Goal: Task Accomplishment & Management: Manage account settings

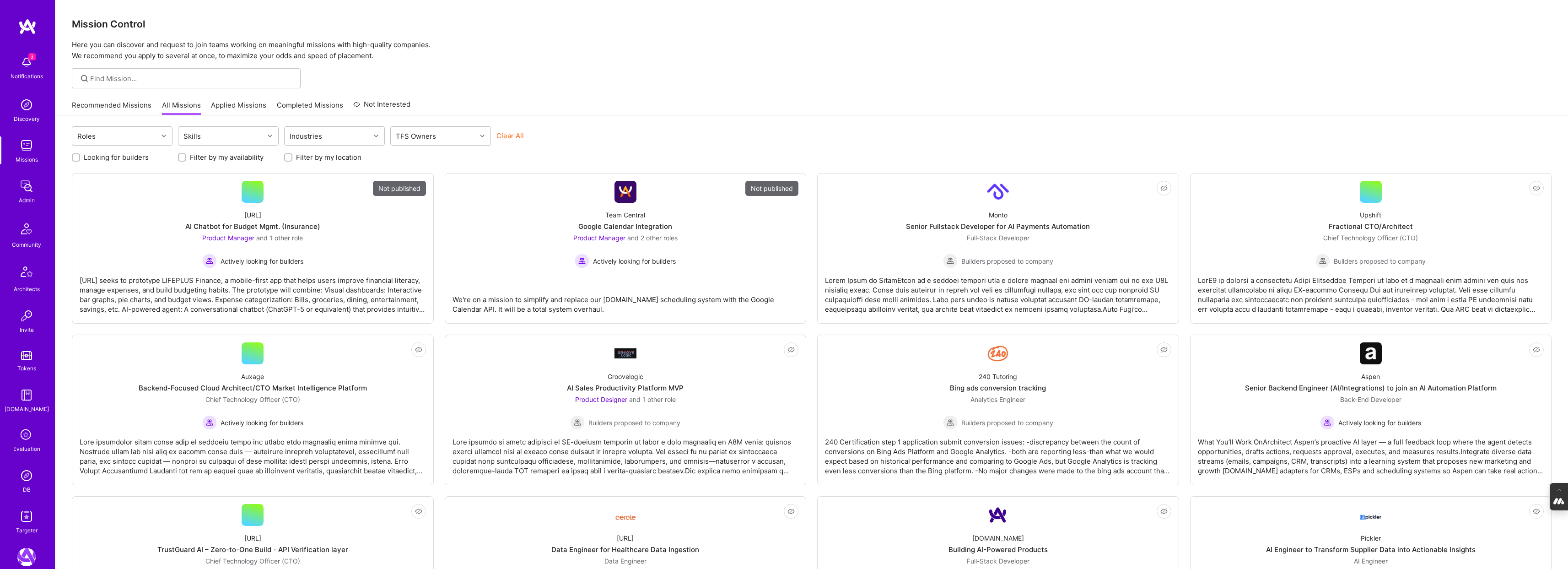
click at [23, 444] on icon at bounding box center [26, 436] width 18 height 18
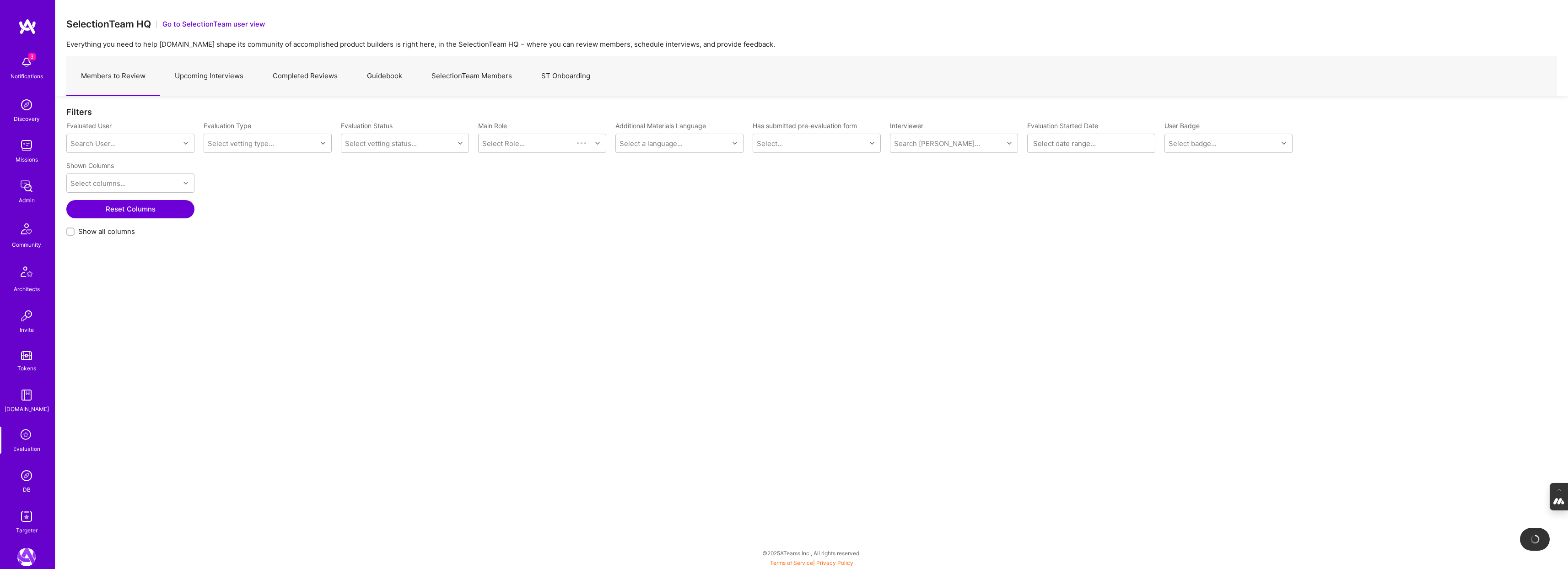
click at [222, 80] on link "Upcoming Interviews" at bounding box center [209, 76] width 98 height 40
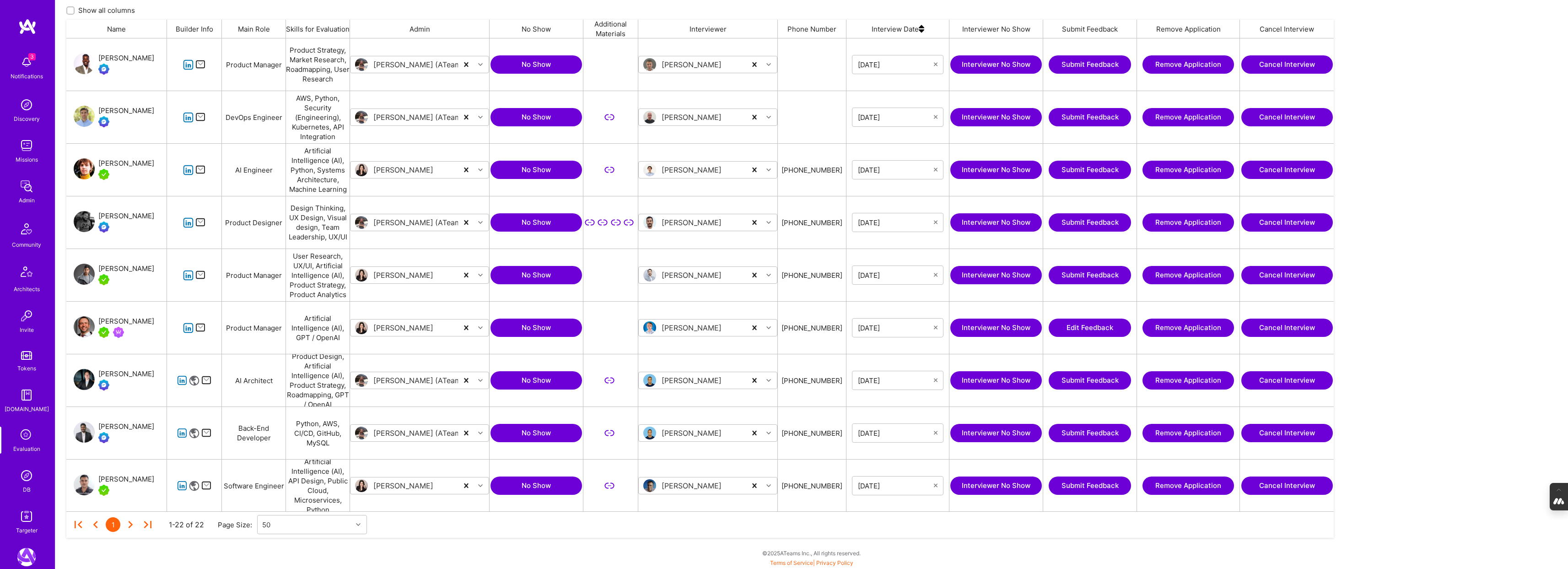
click at [29, 472] on img at bounding box center [27, 476] width 18 height 18
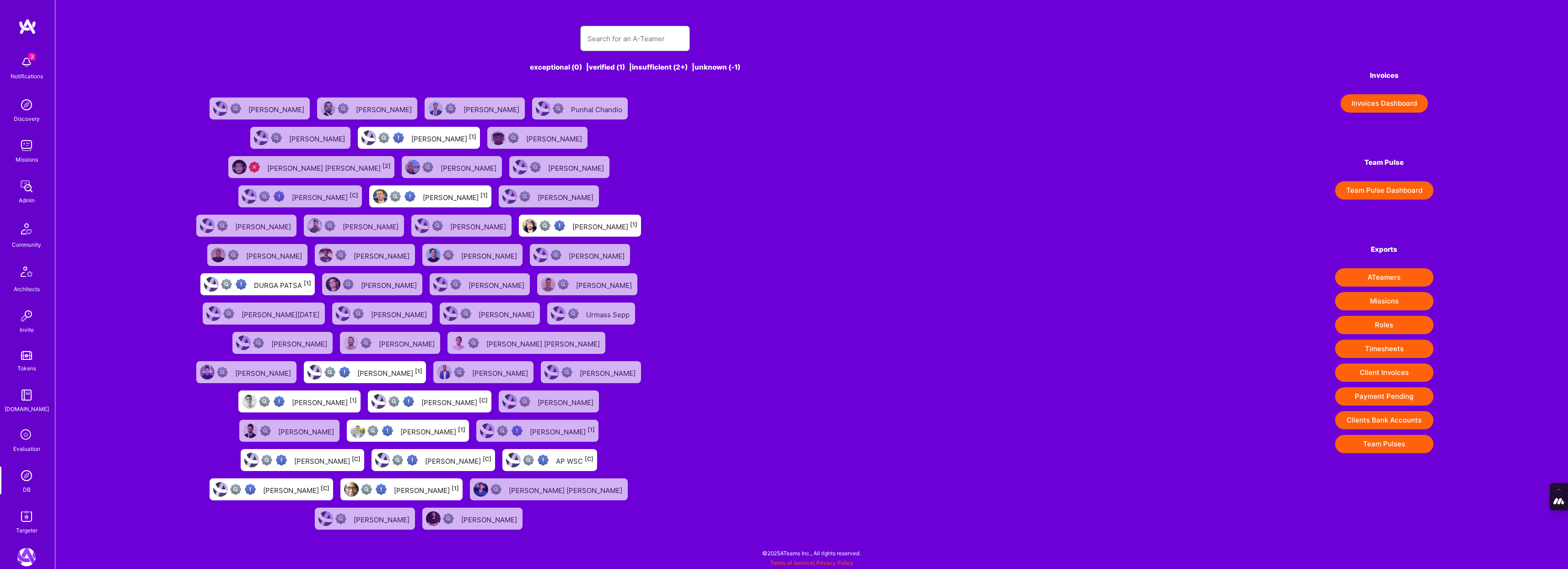
click at [601, 37] on input "text" at bounding box center [635, 38] width 95 height 23
paste input "[EMAIL_ADDRESS][DOMAIN_NAME]"
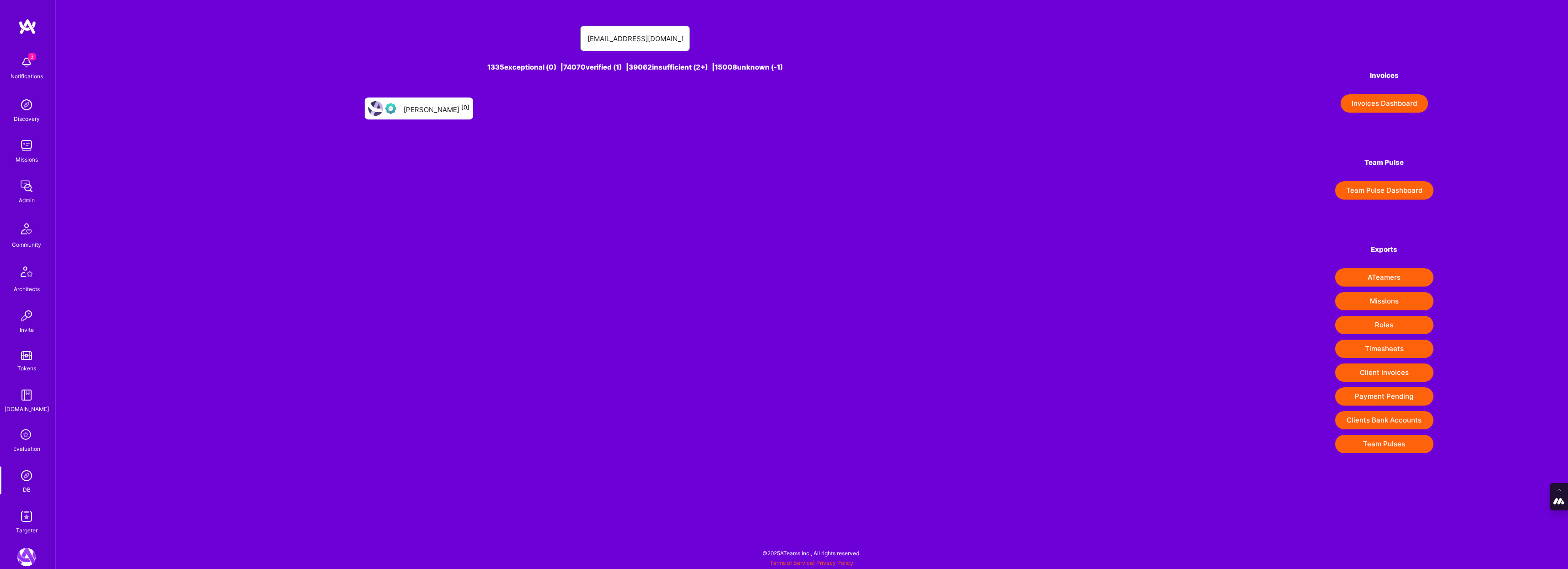
type input "[EMAIL_ADDRESS][DOMAIN_NAME]"
click at [429, 113] on div "[PERSON_NAME] [0]" at bounding box center [436, 108] width 66 height 12
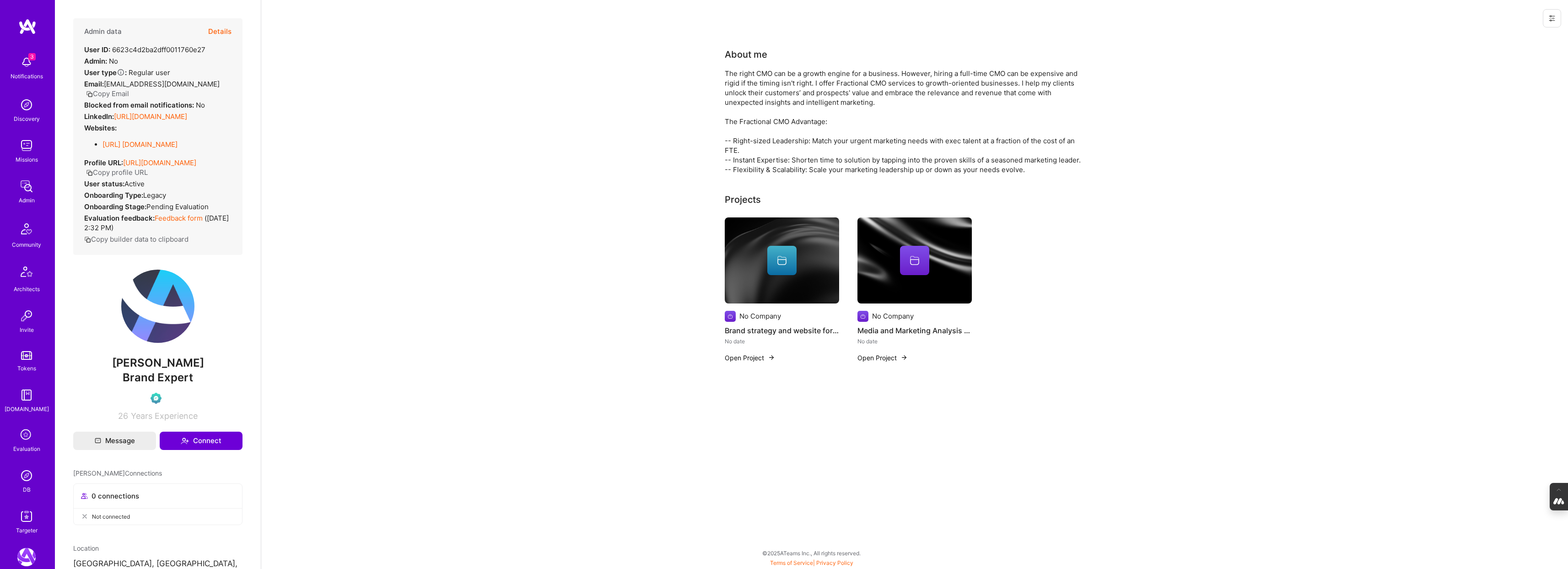
click at [221, 32] on button "Details" at bounding box center [220, 32] width 23 height 27
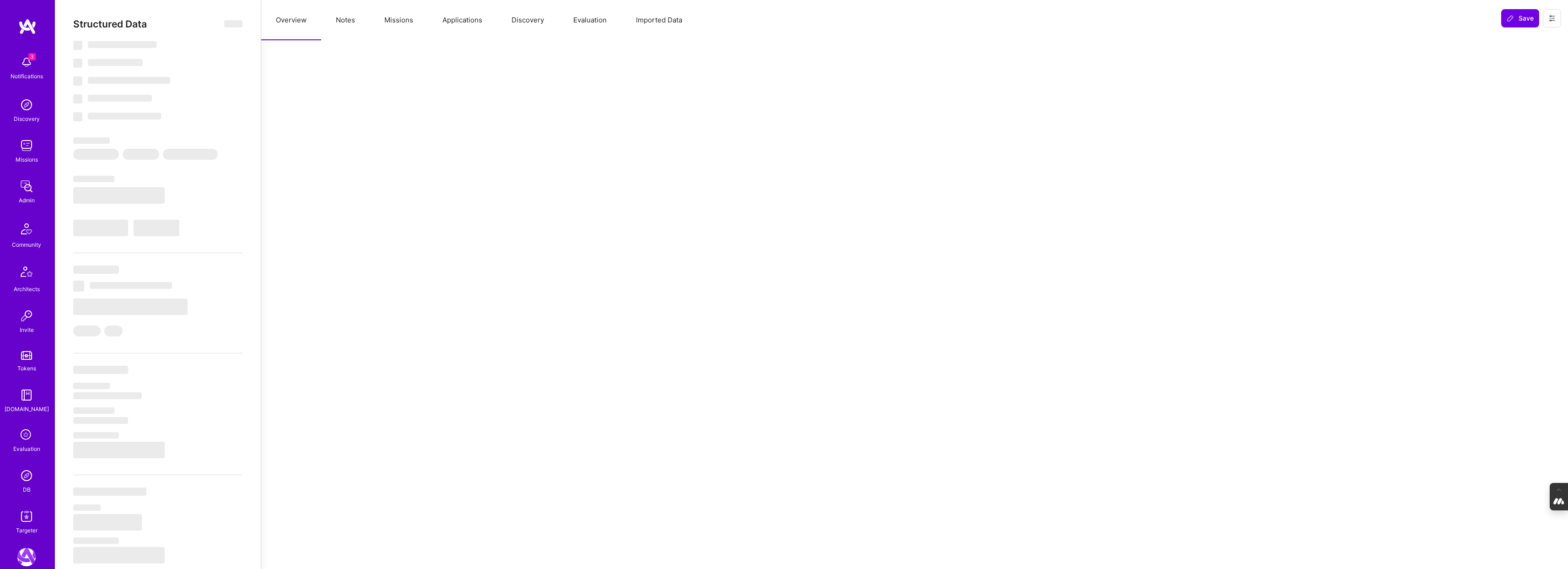
select select "Exceptional"
select select "US"
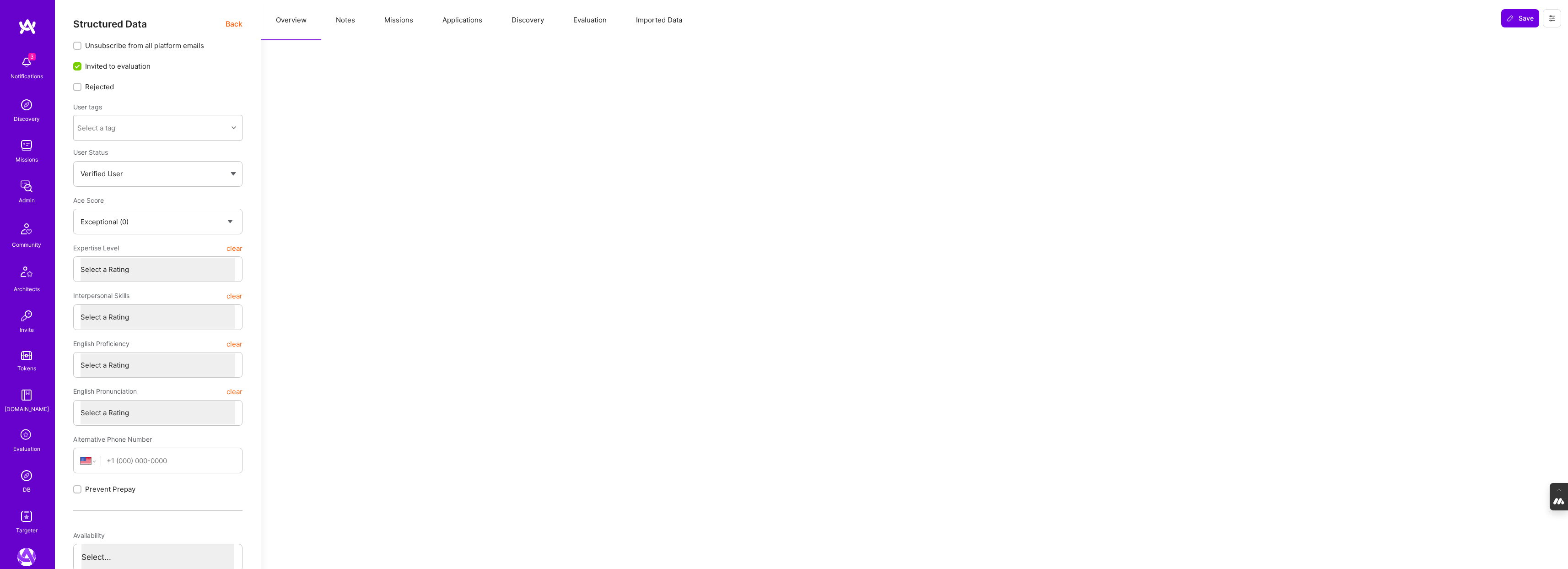
click at [350, 22] on button "Notes" at bounding box center [346, 20] width 49 height 40
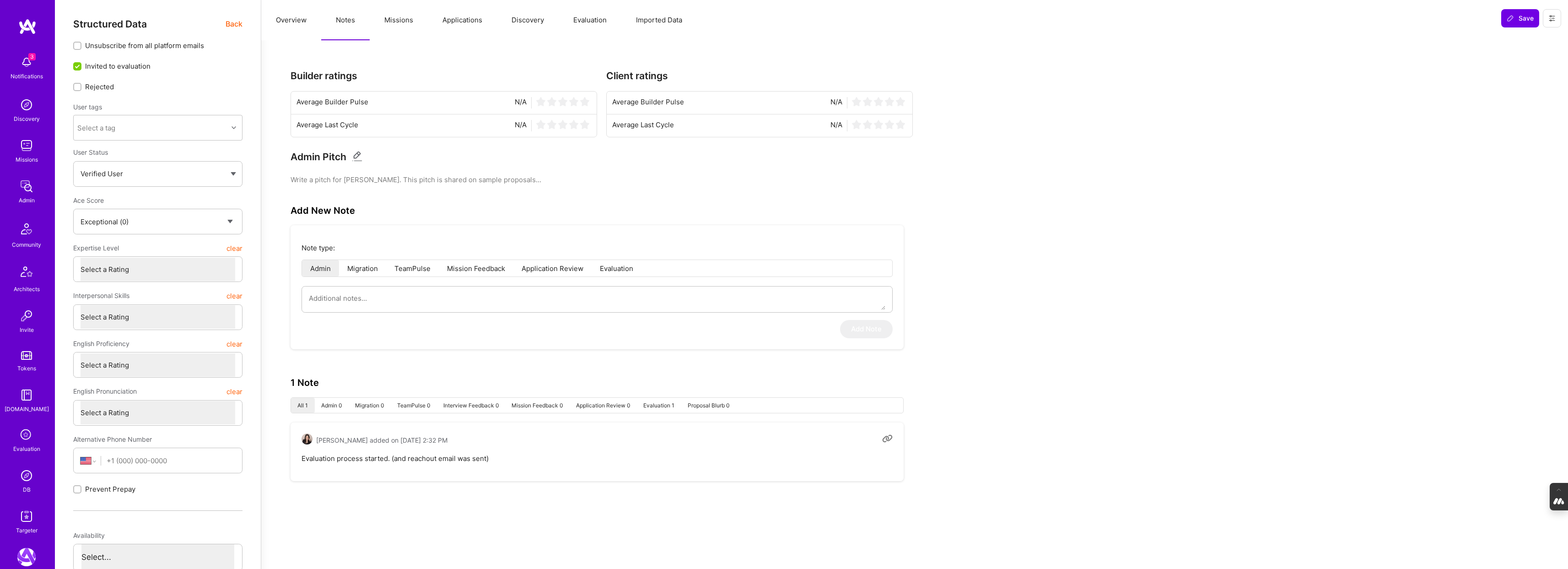
click at [611, 270] on li "Evaluation" at bounding box center [617, 268] width 50 height 16
click at [555, 267] on li "Application Review" at bounding box center [552, 268] width 79 height 16
click at [469, 265] on li "Mission Feedback" at bounding box center [476, 268] width 75 height 16
click at [391, 264] on li "TeamPulse" at bounding box center [412, 268] width 52 height 16
click at [351, 275] on li "Migration" at bounding box center [362, 268] width 47 height 16
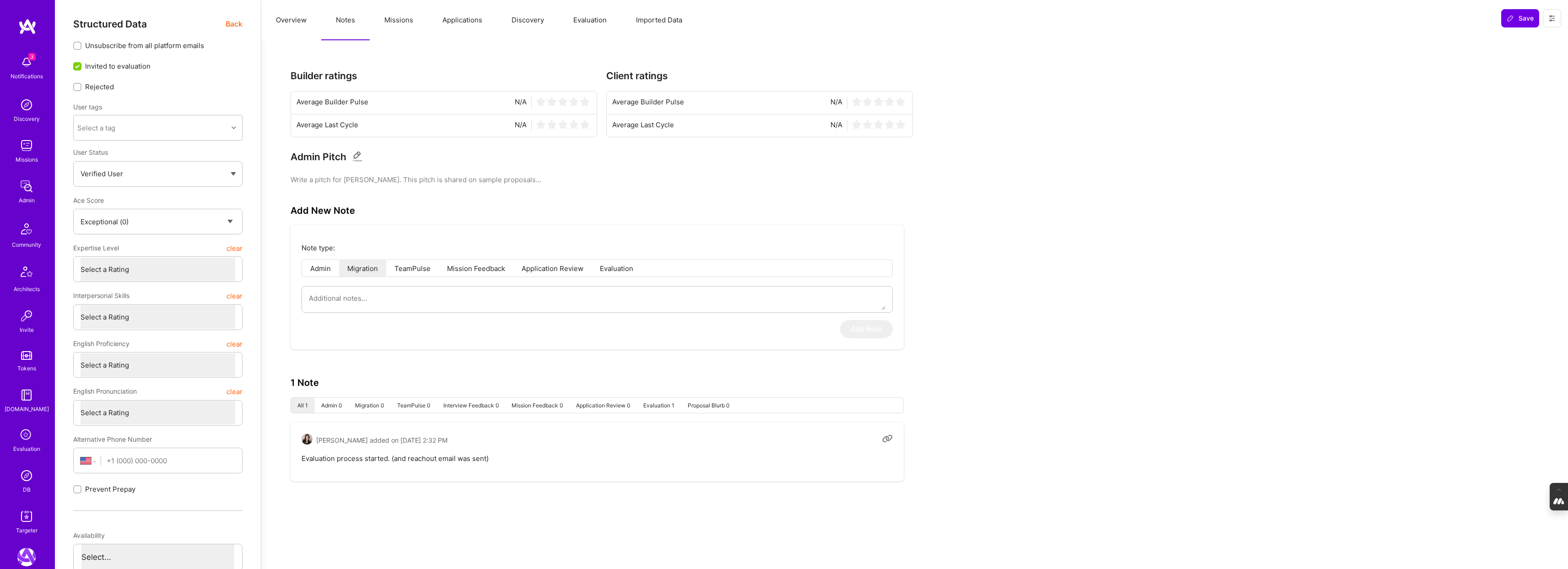
click at [309, 267] on li "Admin" at bounding box center [320, 268] width 37 height 16
click at [409, 22] on button "Missions" at bounding box center [398, 20] width 58 height 40
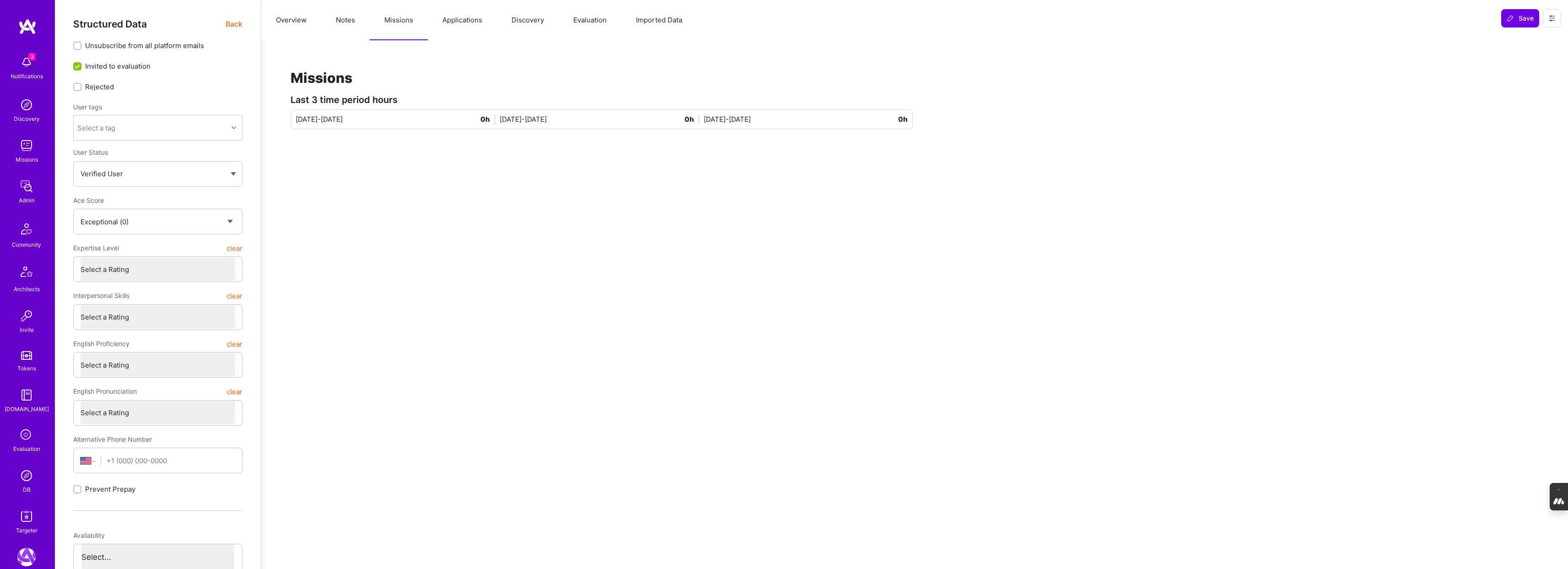
click at [461, 22] on button "Applications" at bounding box center [463, 20] width 69 height 40
click at [550, 30] on button "Discovery" at bounding box center [527, 20] width 61 height 40
click at [596, 19] on button "Evaluation" at bounding box center [590, 20] width 63 height 40
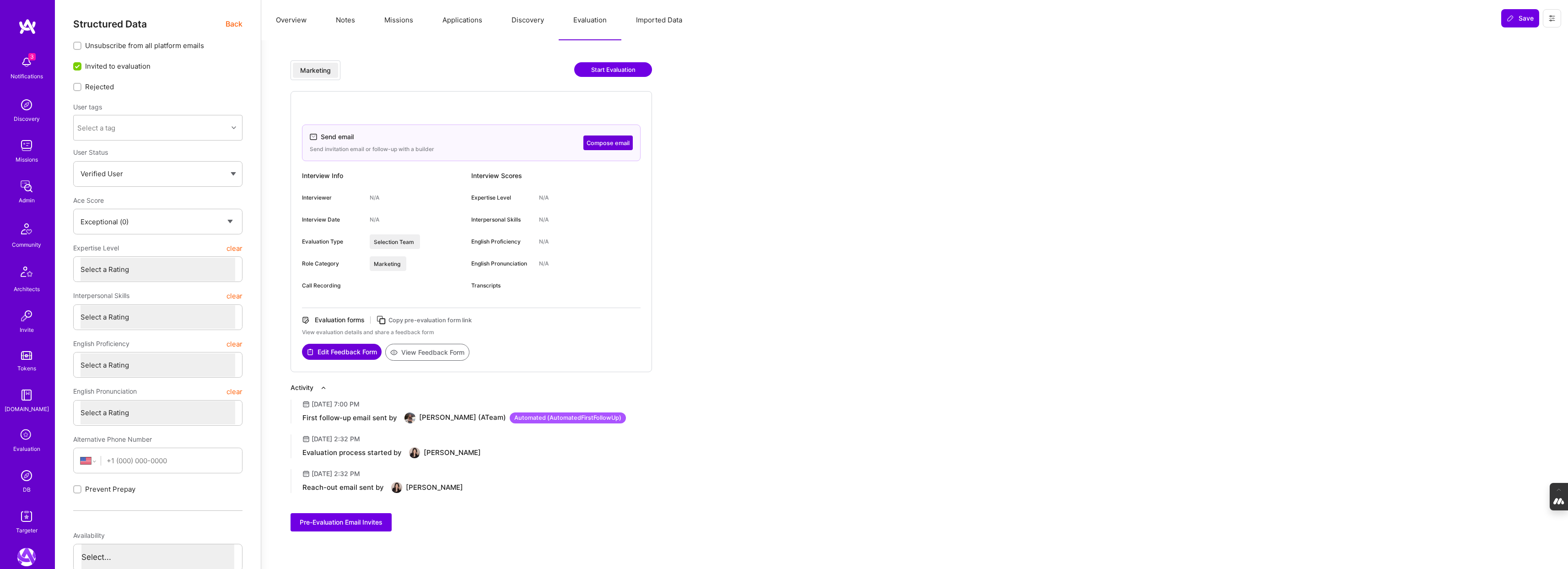
click at [344, 21] on button "Notes" at bounding box center [346, 20] width 49 height 40
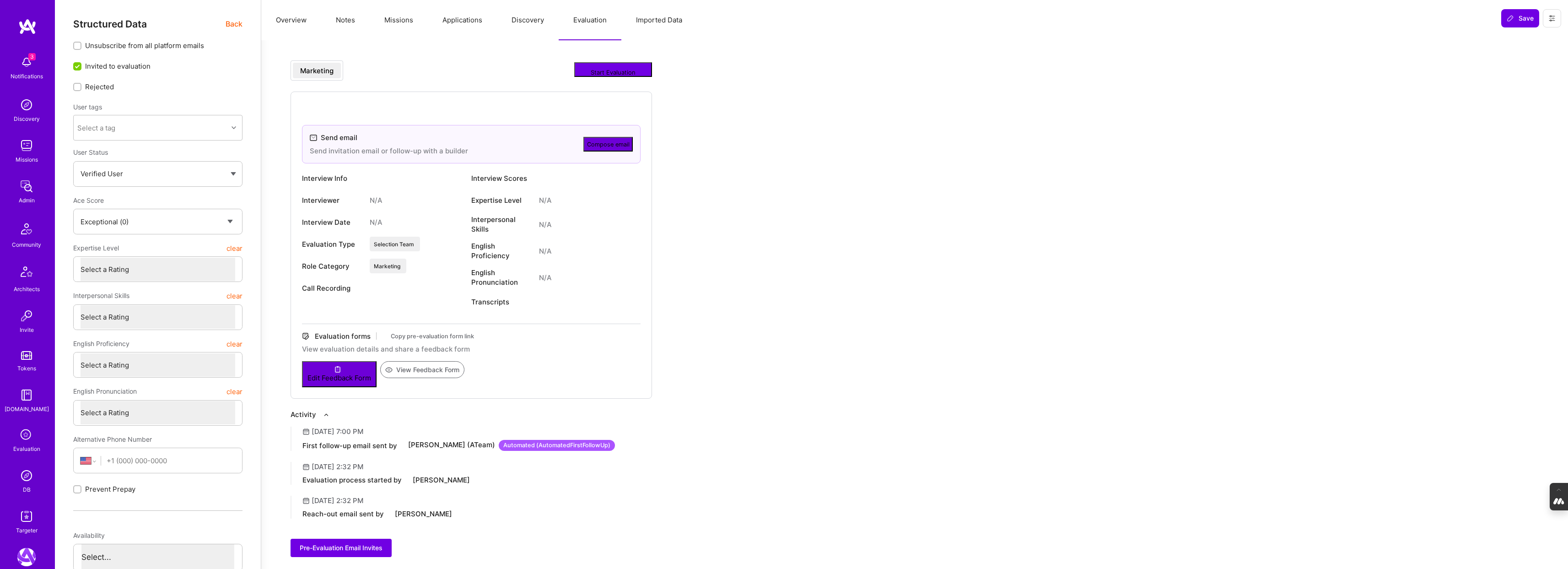
type textarea "x"
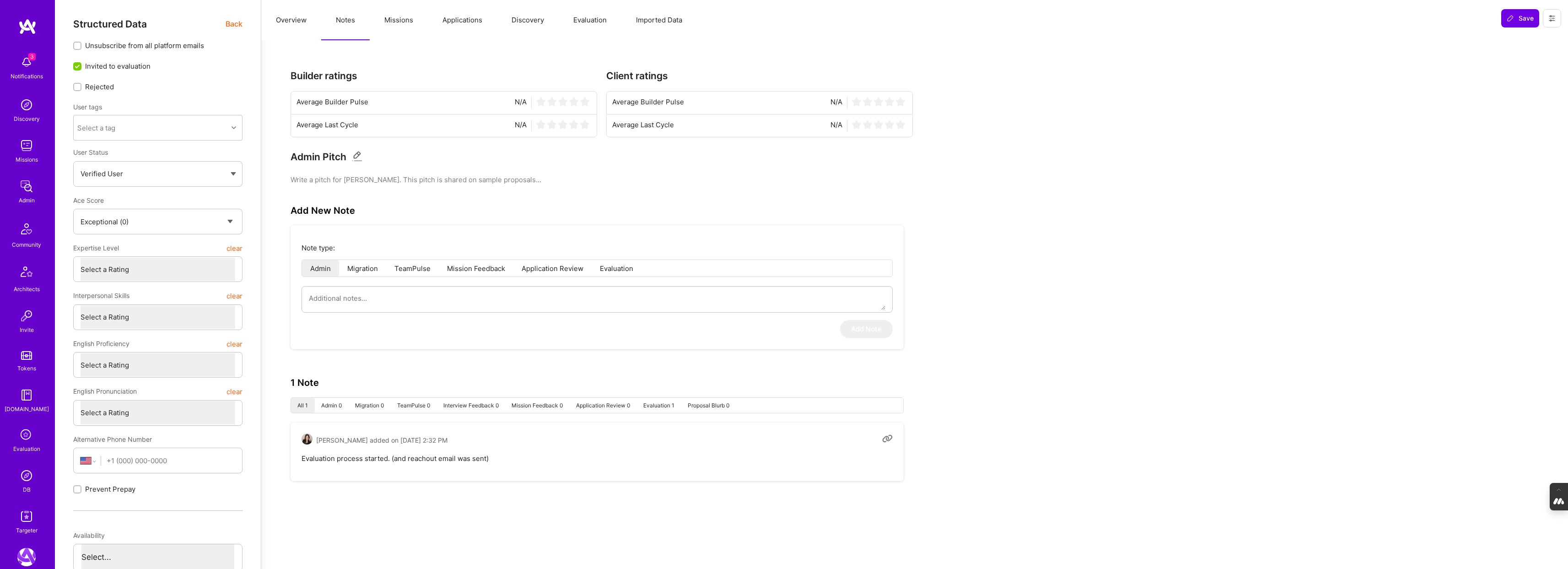
click at [278, 29] on button "Overview" at bounding box center [291, 20] width 60 height 40
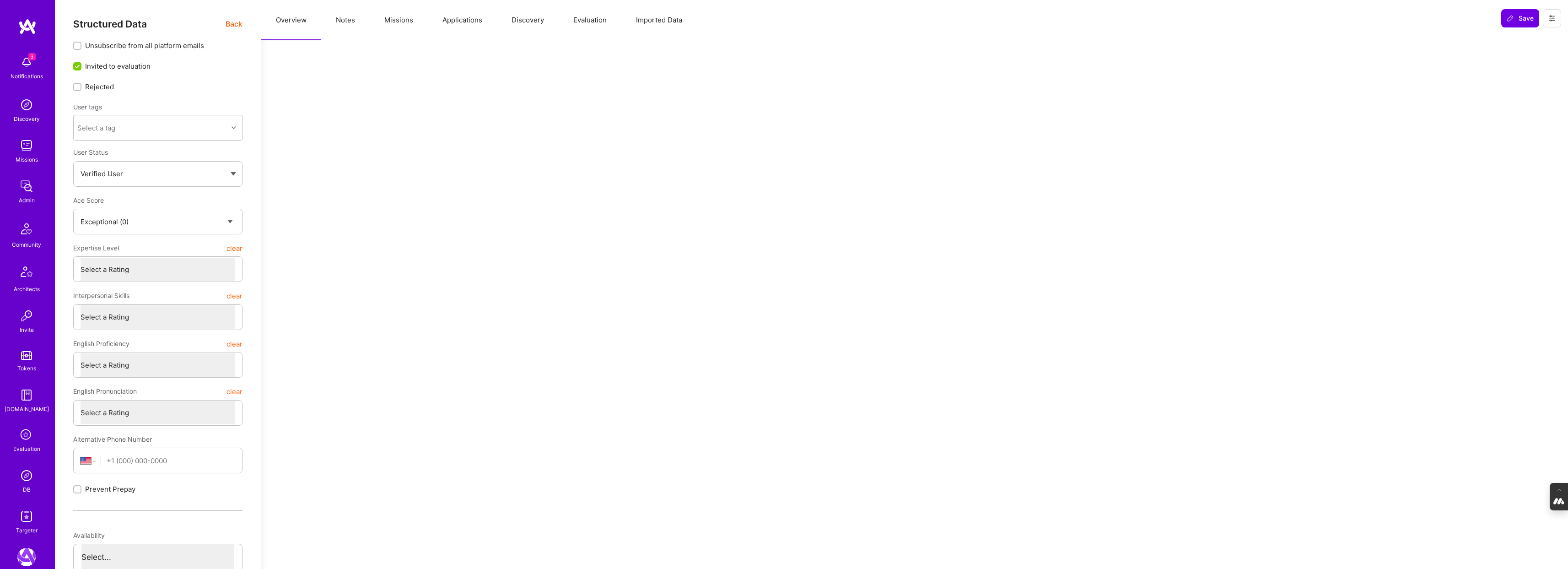
click at [228, 23] on span "Back" at bounding box center [234, 24] width 17 height 12
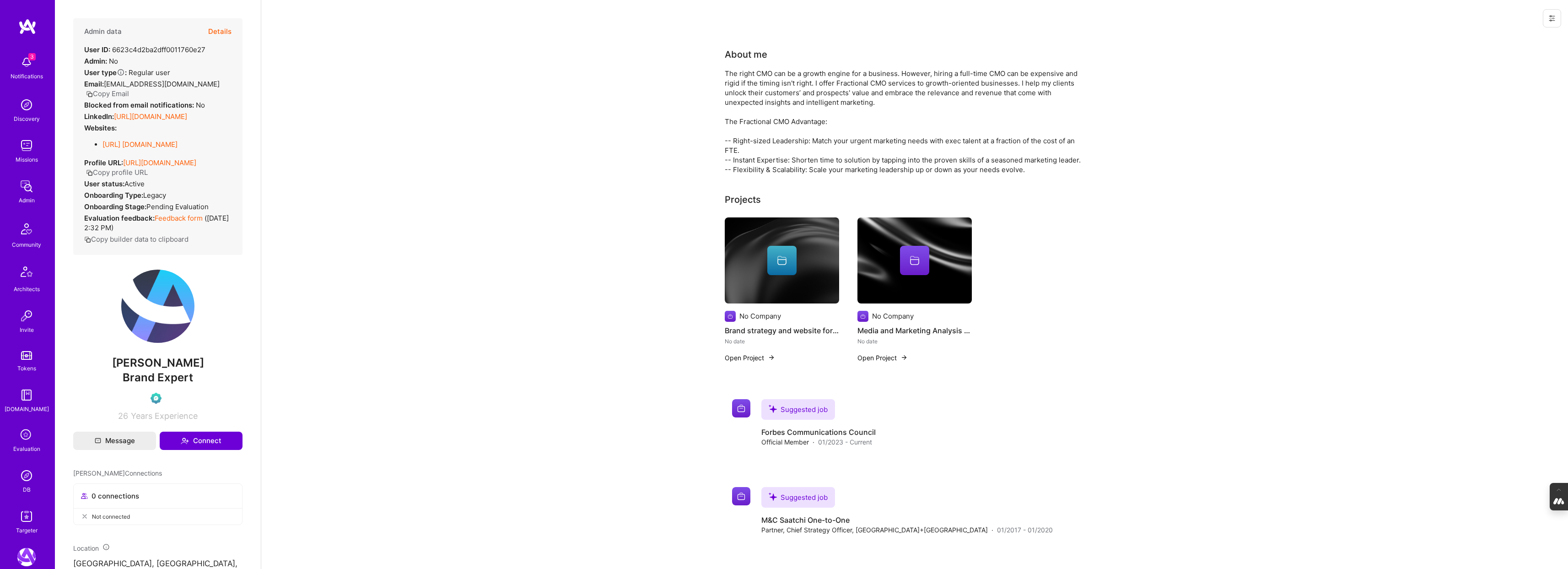
click at [29, 481] on img at bounding box center [27, 476] width 18 height 18
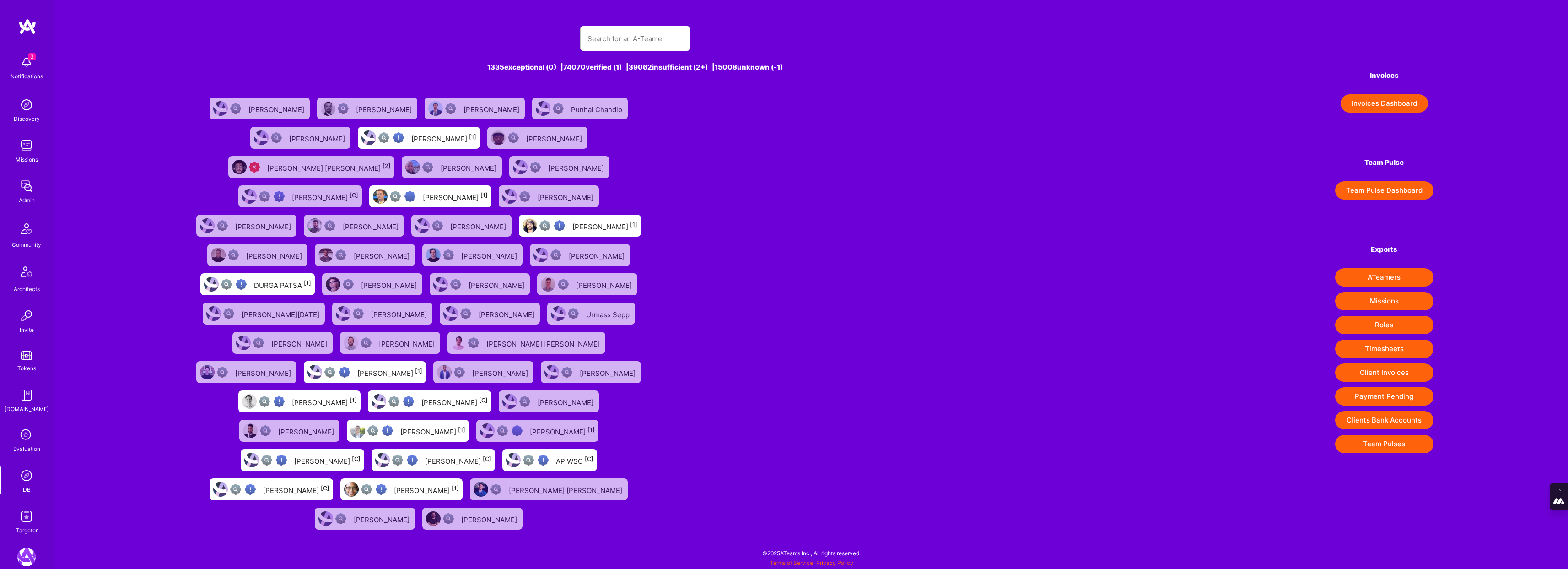
click at [732, 224] on div "1335 exceptional (0) | 74070 verified (1) | 39062 insufficient (2+) | 15008 unk…" at bounding box center [635, 274] width 890 height 519
click at [622, 41] on input "text" at bounding box center [635, 38] width 95 height 23
click at [24, 475] on img at bounding box center [27, 476] width 18 height 18
click at [23, 514] on img at bounding box center [27, 517] width 18 height 18
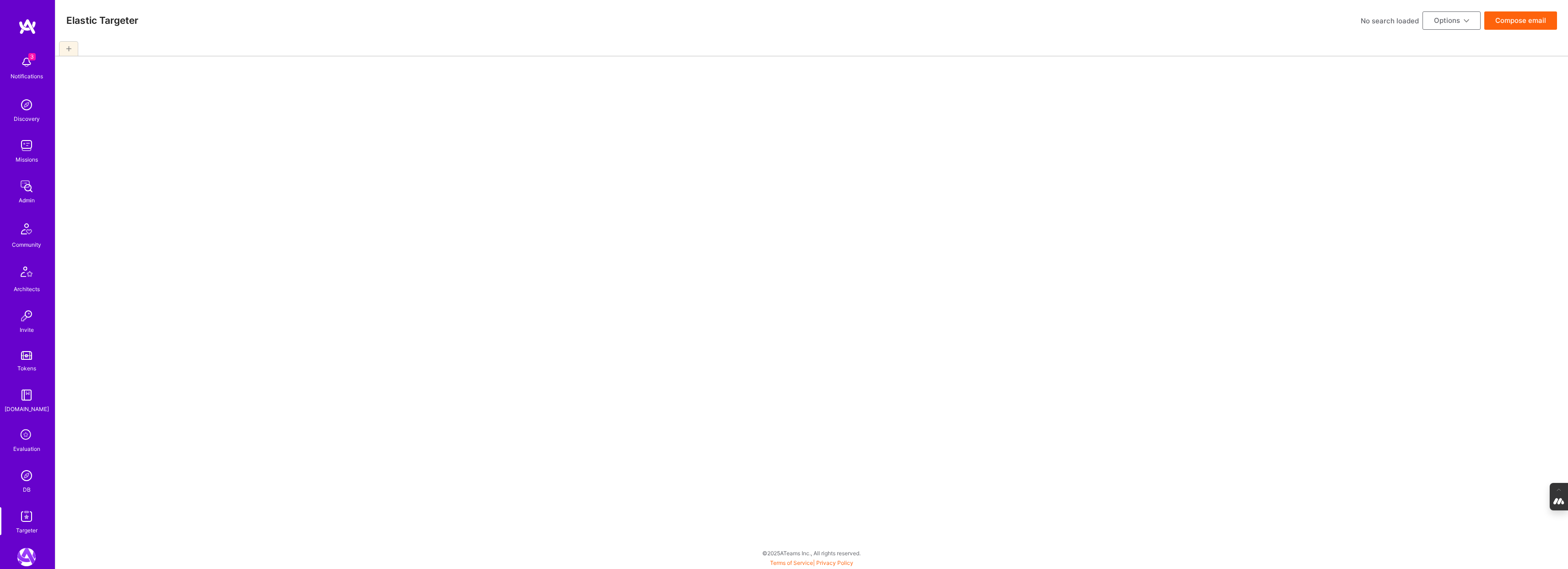
click at [23, 476] on img at bounding box center [27, 476] width 18 height 18
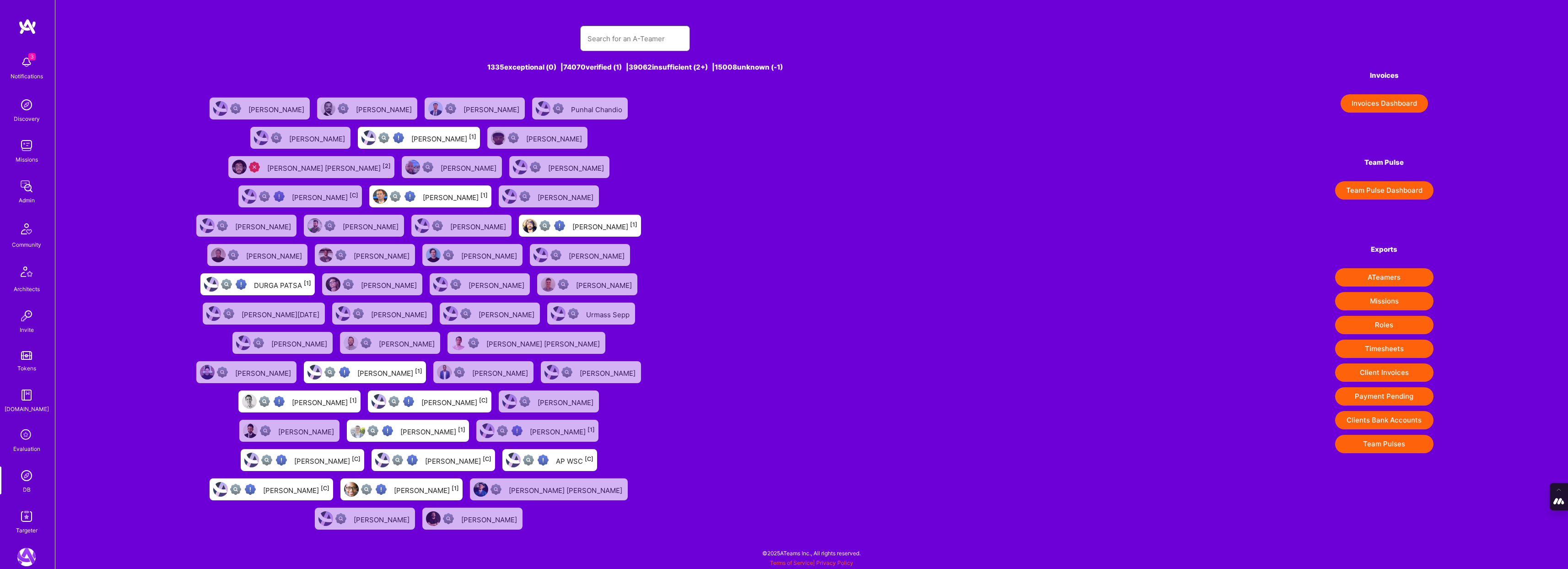
click at [638, 27] on input "text" at bounding box center [635, 38] width 95 height 23
paste input "[PERSON_NAME]"
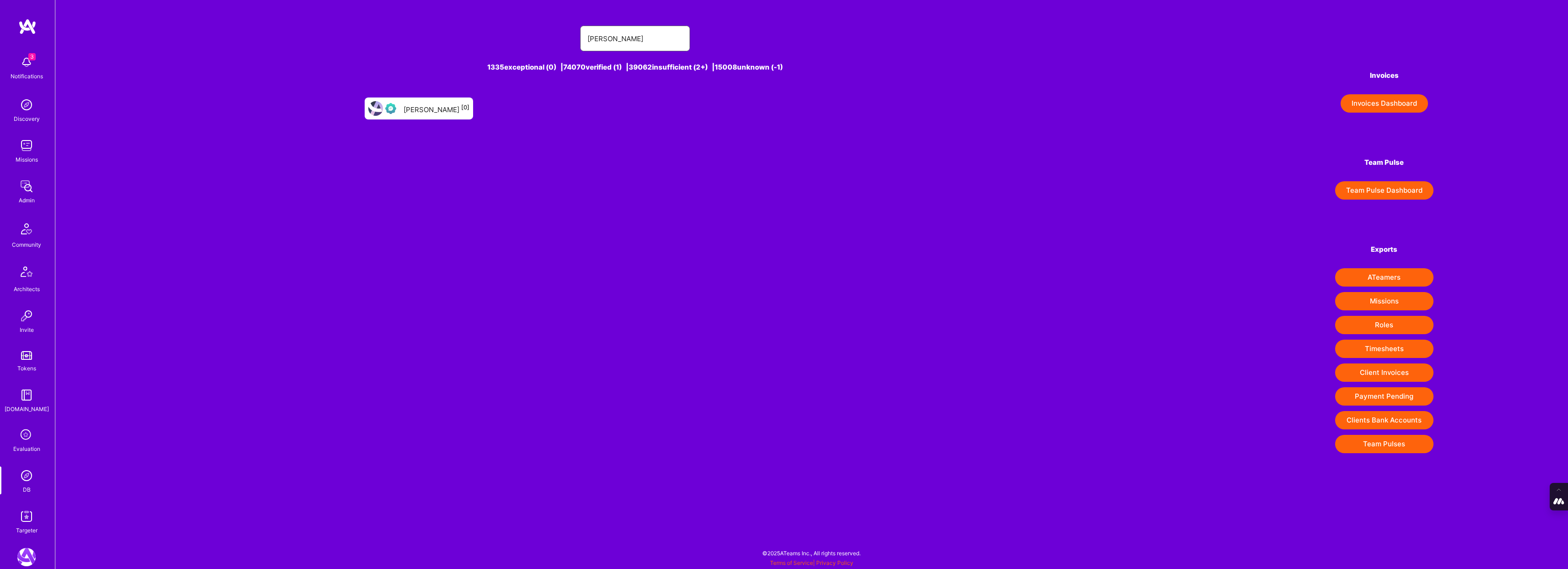
type input "[PERSON_NAME]"
click at [431, 108] on div "[PERSON_NAME] [0]" at bounding box center [436, 108] width 66 height 12
